Goal: Information Seeking & Learning: Learn about a topic

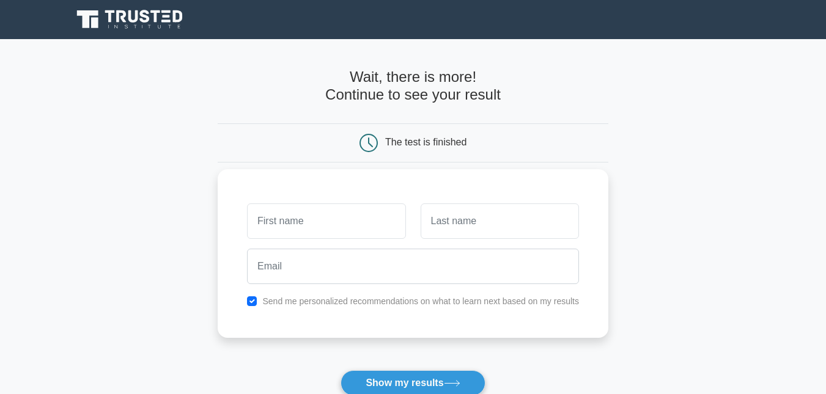
click at [381, 208] on input "text" at bounding box center [326, 221] width 158 height 35
type input "[PERSON_NAME]"
click at [462, 220] on input "text" at bounding box center [500, 221] width 158 height 35
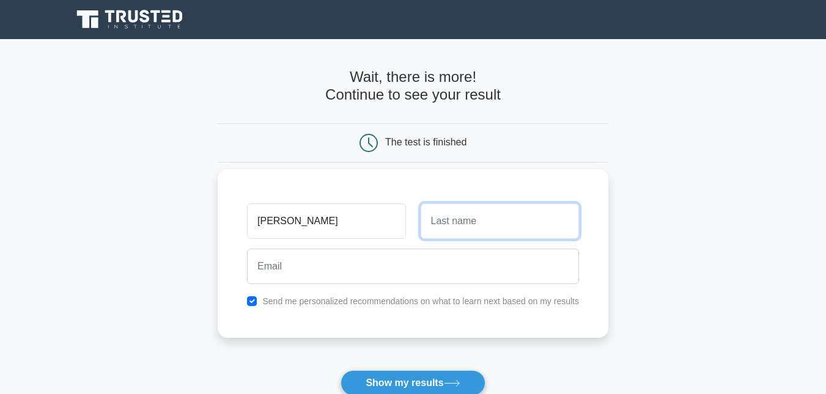
type input "Gamaleldeen"
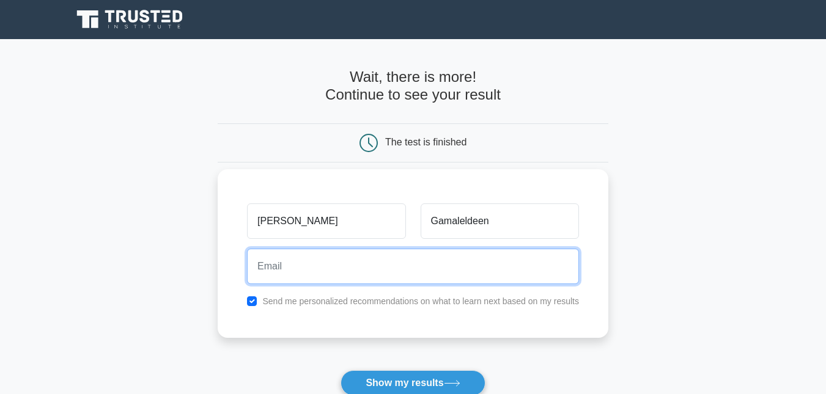
click at [467, 278] on input "email" at bounding box center [413, 266] width 332 height 35
type input "ahmedalygamaleldeen@gmail.com"
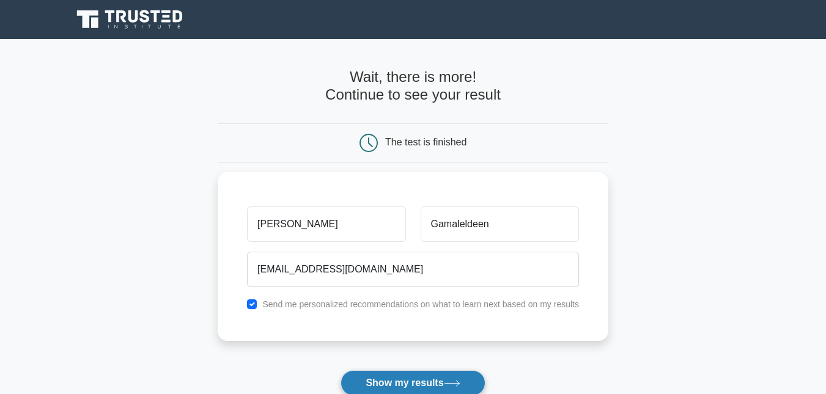
click at [436, 386] on button "Show my results" at bounding box center [413, 384] width 144 height 26
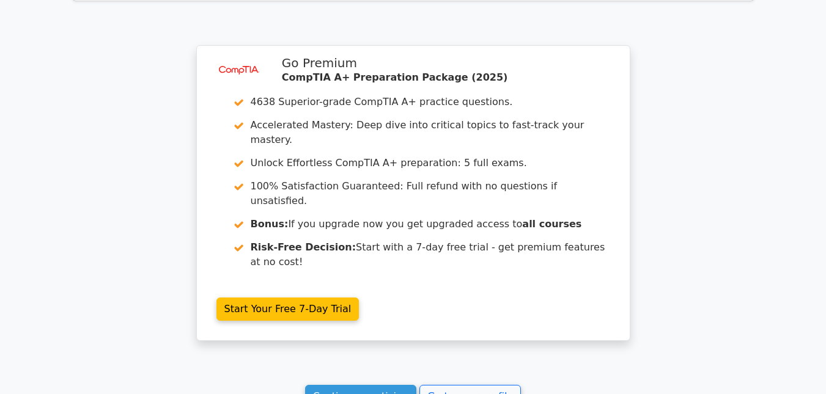
scroll to position [1650, 0]
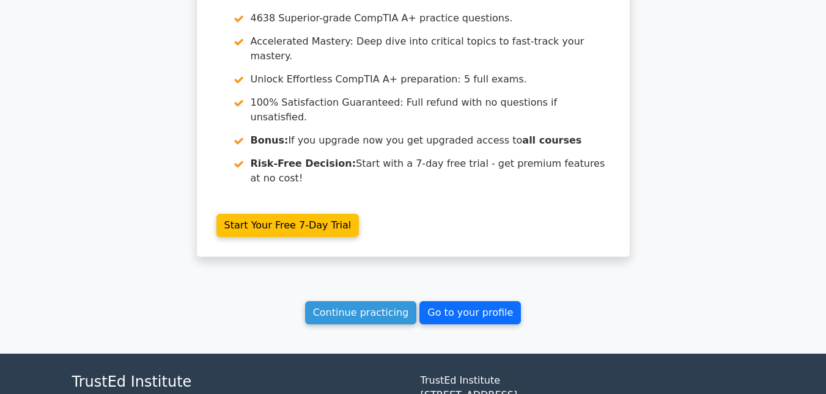
click at [455, 301] on link "Go to your profile" at bounding box center [469, 312] width 101 height 23
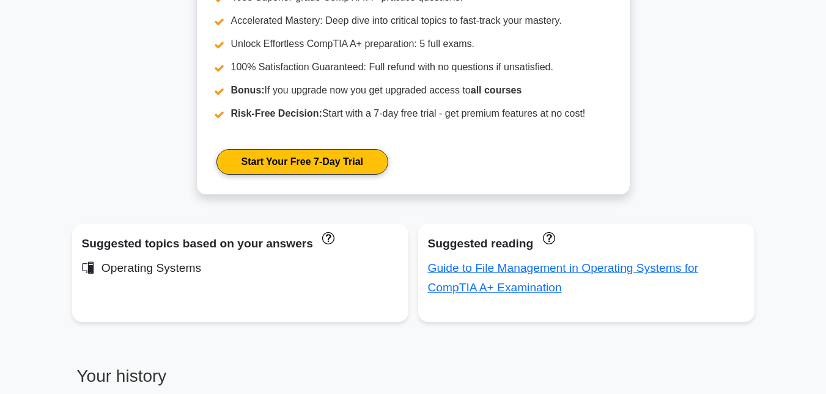
scroll to position [613, 0]
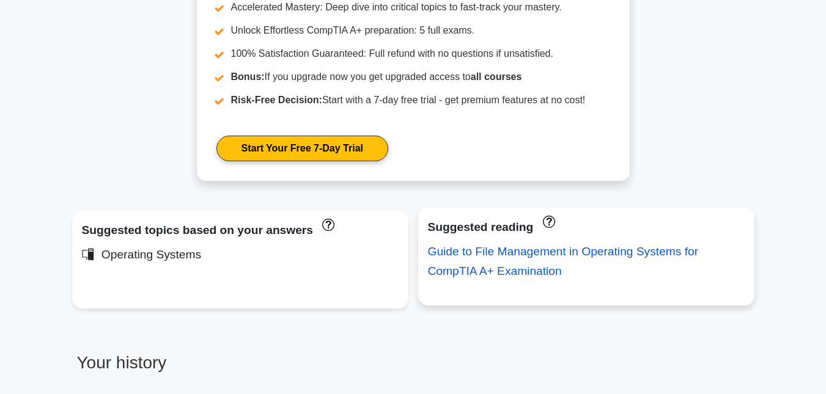
click at [601, 254] on link "Guide to File Management in Operating Systems for CompTIA A+ Examination" at bounding box center [563, 261] width 271 height 32
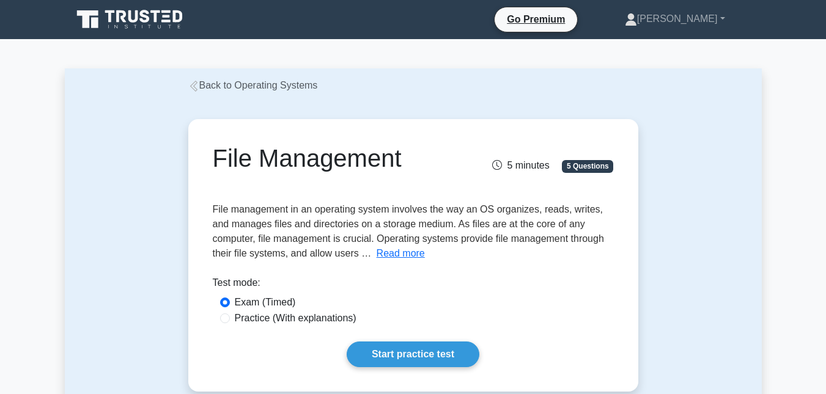
click at [336, 319] on label "Practice (With explanations)" at bounding box center [296, 318] width 122 height 15
click at [230, 319] on input "Practice (With explanations)" at bounding box center [225, 319] width 10 height 10
radio input "true"
click at [392, 358] on link "Start practice test" at bounding box center [413, 355] width 133 height 26
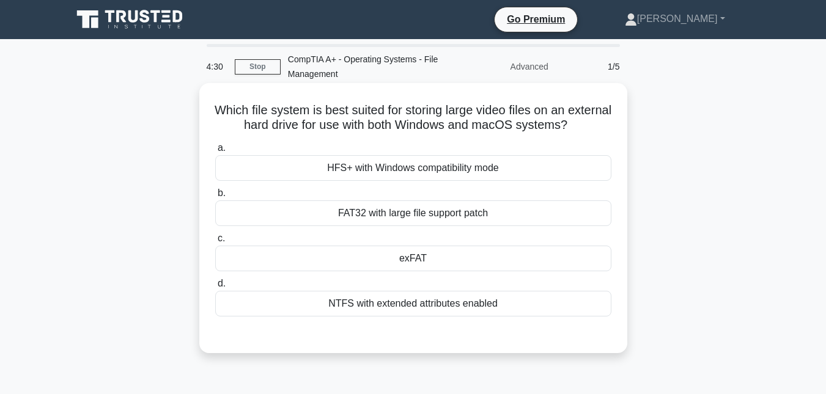
click at [520, 304] on div "NTFS with extended attributes enabled" at bounding box center [413, 304] width 396 height 26
click at [215, 288] on input "d. NTFS with extended attributes enabled" at bounding box center [215, 284] width 0 height 8
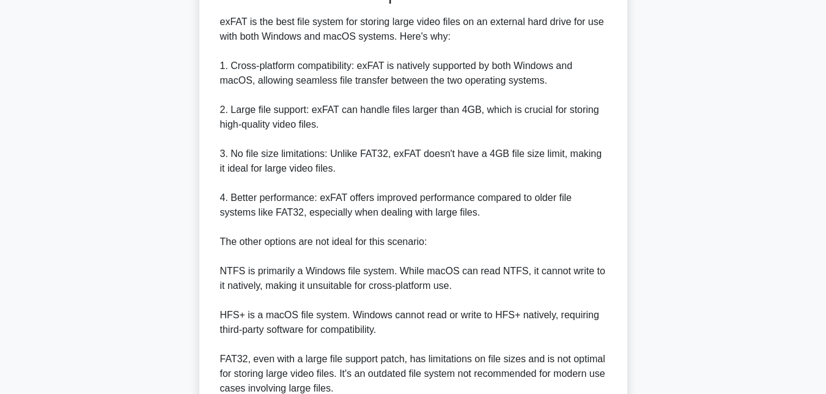
scroll to position [464, 0]
